Goal: Information Seeking & Learning: Learn about a topic

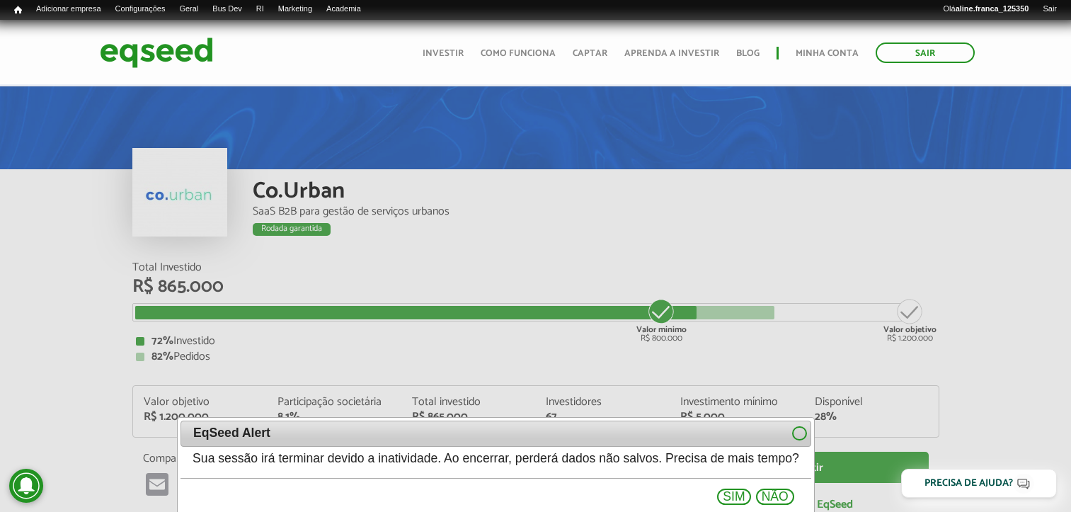
scroll to position [212, 0]
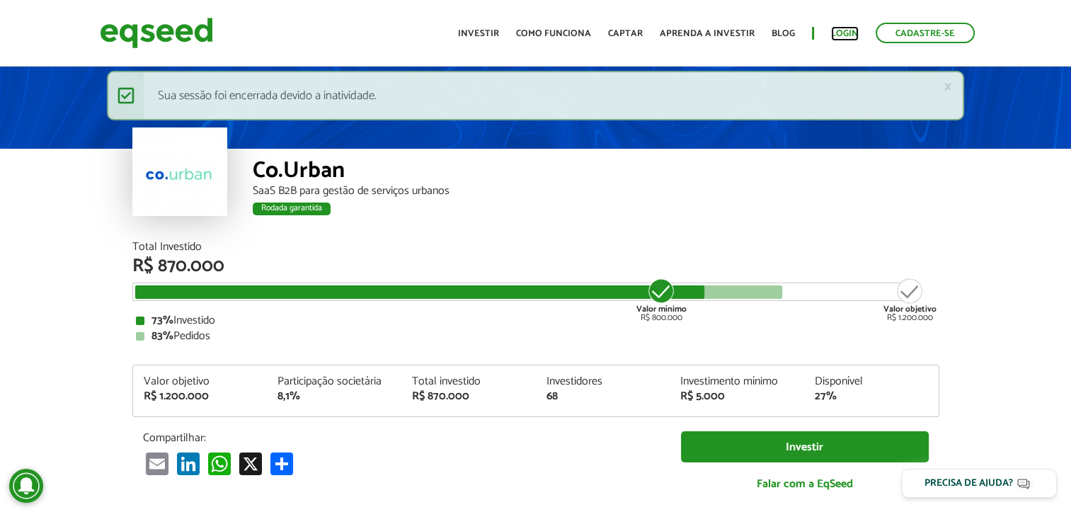
click at [844, 35] on link "Login" at bounding box center [845, 33] width 28 height 9
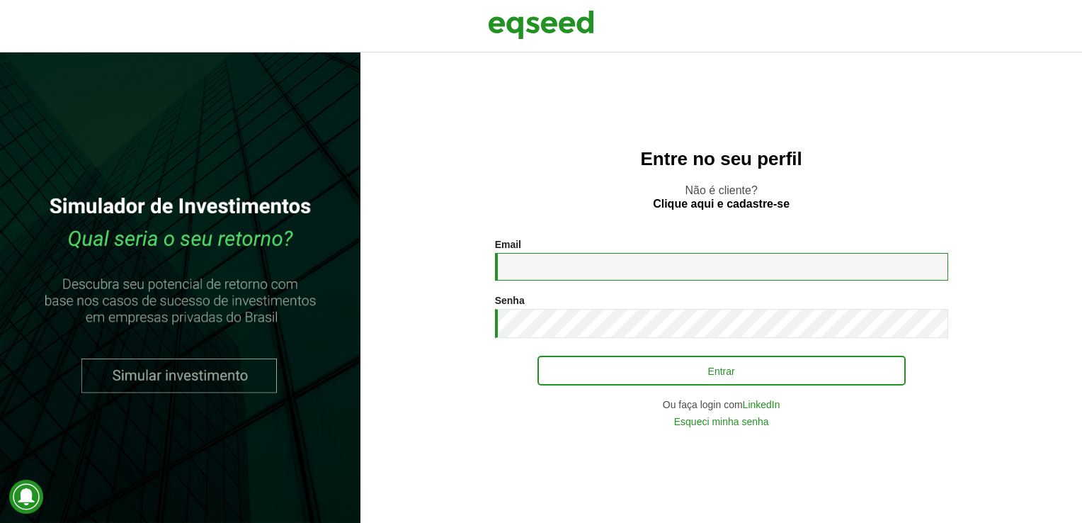
type input "**********"
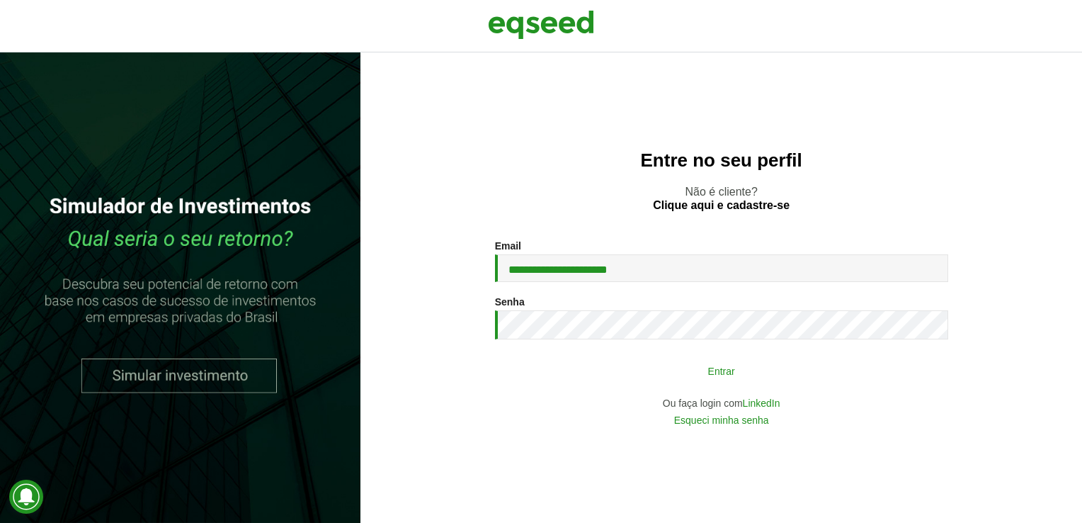
click at [676, 368] on button "Entrar" at bounding box center [721, 370] width 368 height 27
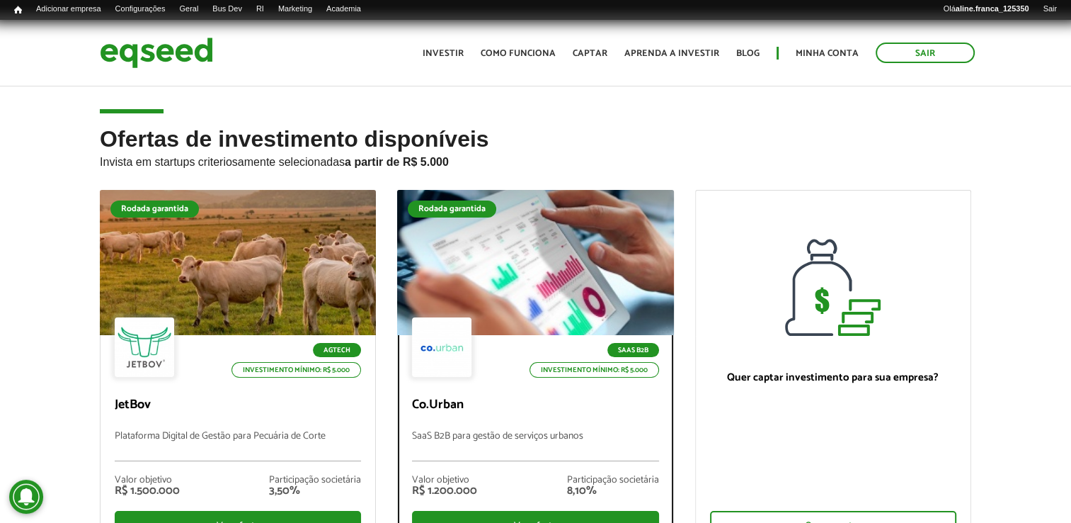
click at [552, 273] on div at bounding box center [535, 263] width 331 height 174
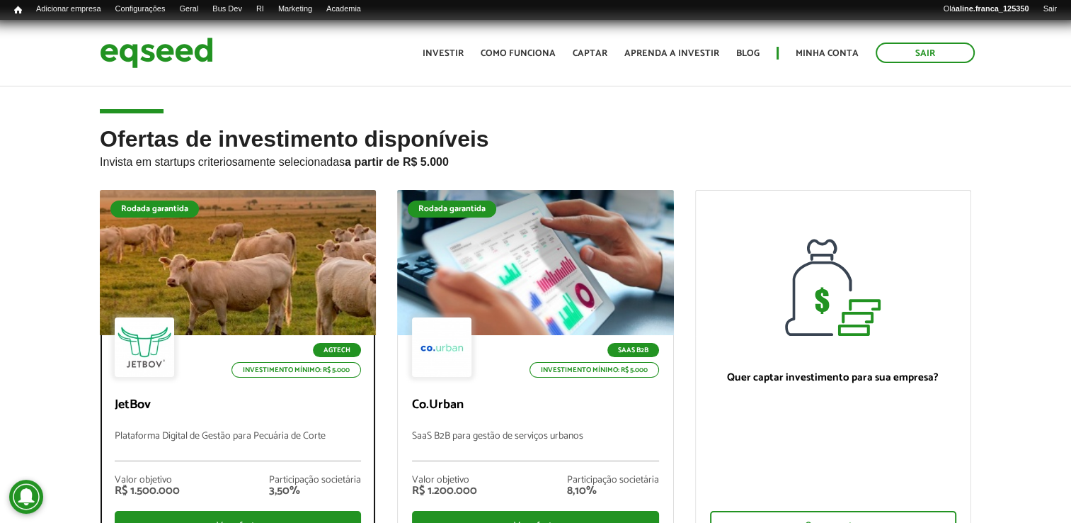
click at [275, 287] on div at bounding box center [237, 263] width 331 height 174
